Goal: Complete application form

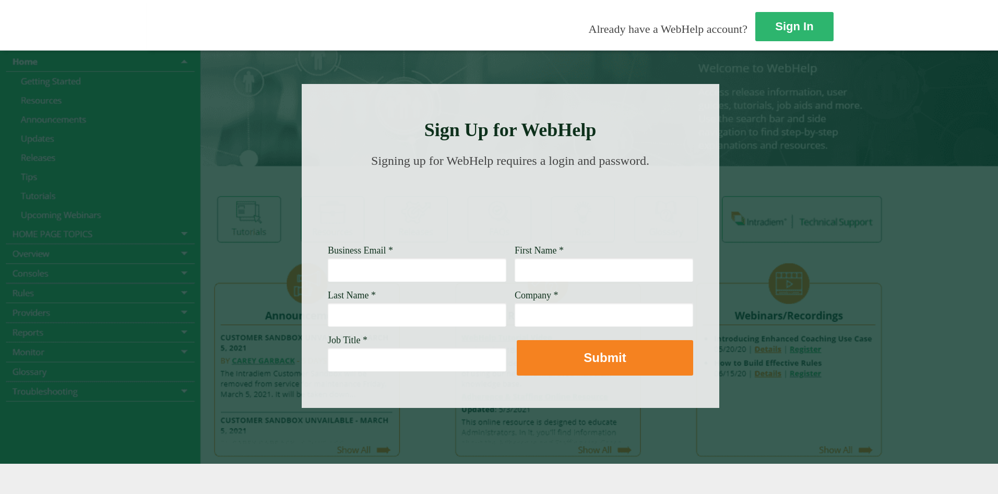
click at [328, 266] on input "Business Email *" at bounding box center [417, 270] width 178 height 24
click at [328, 269] on input "[PERSON_NAME][EMAIL_ADDRESS][PERSON_NAME][DOMAIN_NAME]" at bounding box center [417, 270] width 178 height 24
drag, startPoint x: 284, startPoint y: 267, endPoint x: 298, endPoint y: 270, distance: 14.3
click at [328, 267] on input "[PERSON_NAME][EMAIL_ADDRESS][PERSON_NAME][DOMAIN_NAME]" at bounding box center [417, 270] width 178 height 24
type input "[PERSON_NAME][EMAIL_ADDRESS][PERSON_NAME][DOMAIN_NAME]"
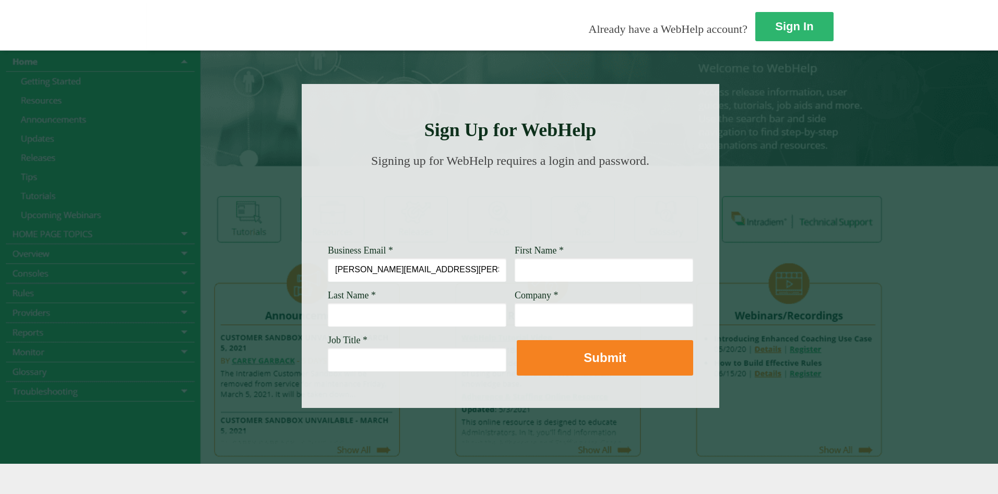
click at [514, 265] on input "First Name *" at bounding box center [603, 270] width 178 height 24
type input "[PERSON_NAME]"
click at [328, 315] on input "Last Name *" at bounding box center [417, 315] width 178 height 24
type input "[PERSON_NAME]"
click at [514, 317] on input "Company *" at bounding box center [603, 315] width 178 height 24
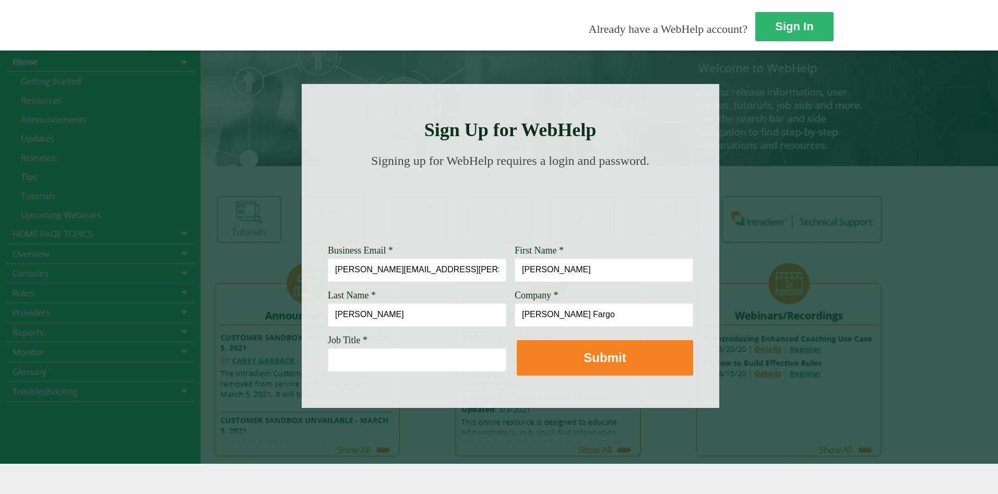
type input "[PERSON_NAME] Fargo"
click at [328, 369] on input "Job Title *" at bounding box center [417, 359] width 178 height 24
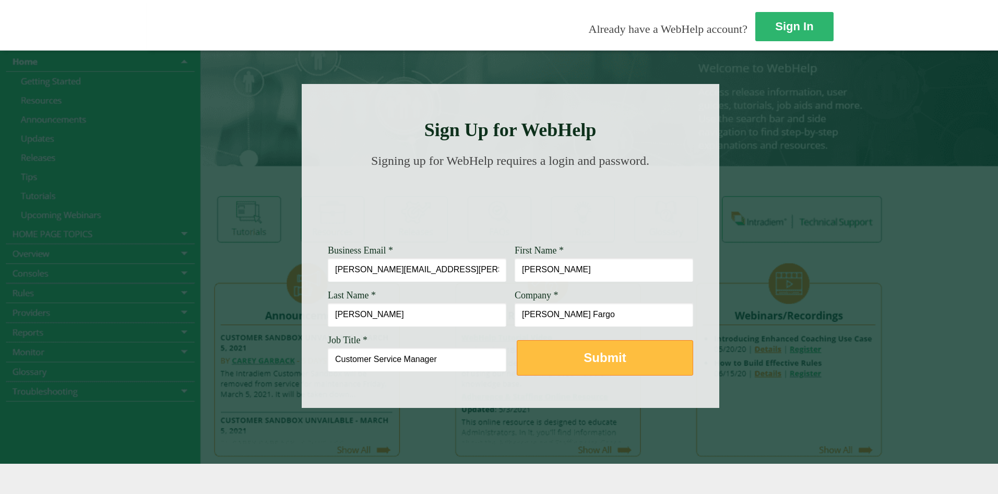
type input "Customer Service Manager"
click at [583, 360] on strong "Submit" at bounding box center [604, 358] width 42 height 14
